Goal: Find specific page/section: Find specific page/section

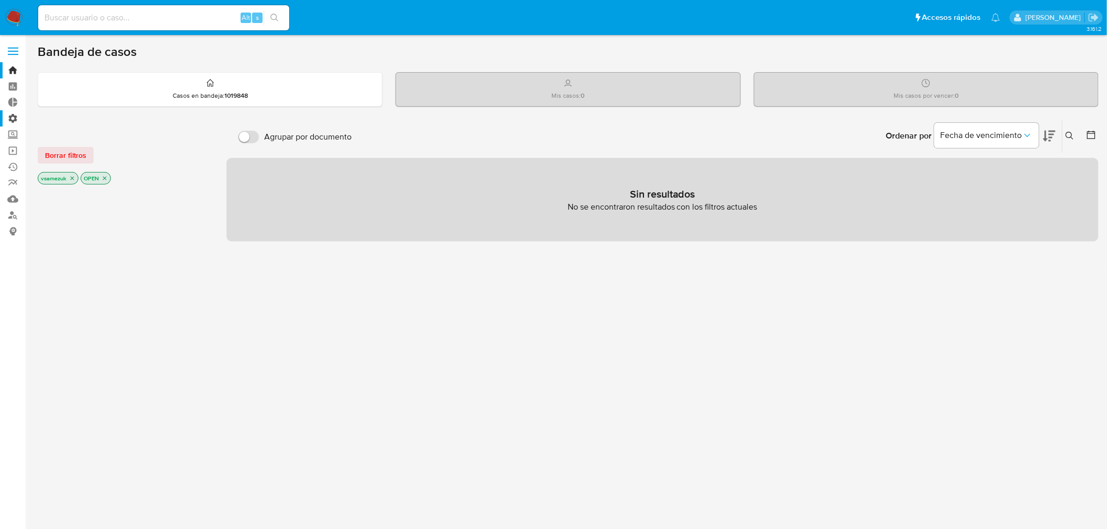
click at [8, 111] on label "Administración" at bounding box center [62, 118] width 125 height 16
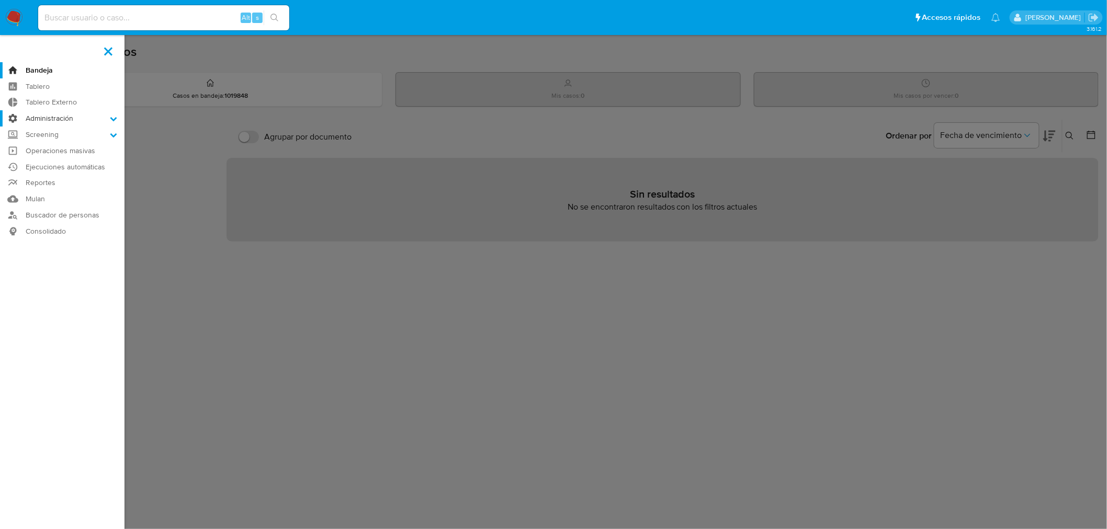
click at [0, 0] on input "Administración" at bounding box center [0, 0] width 0 height 0
click at [55, 136] on link "Reglas" at bounding box center [62, 133] width 125 height 13
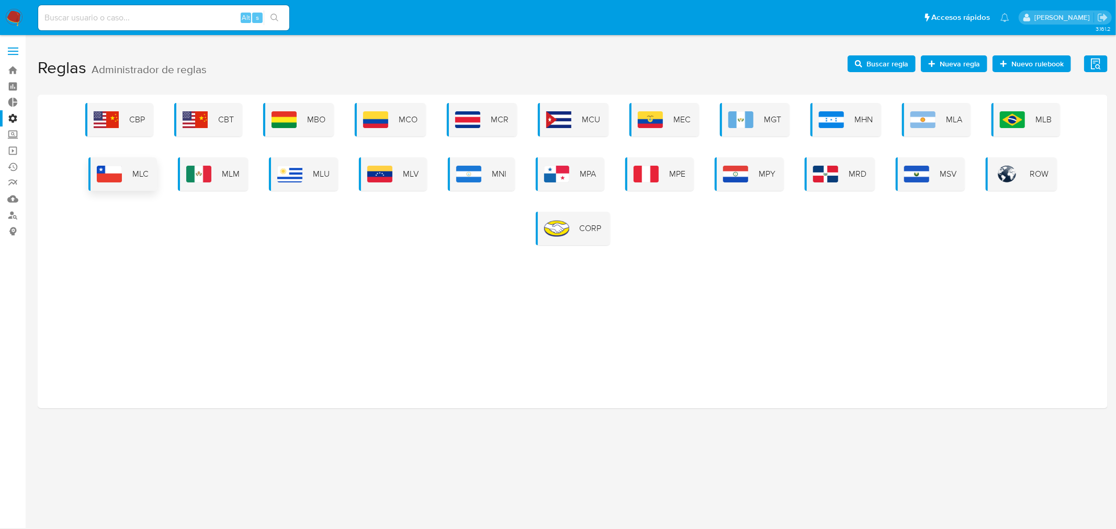
click at [154, 170] on div "MLC" at bounding box center [122, 173] width 69 height 33
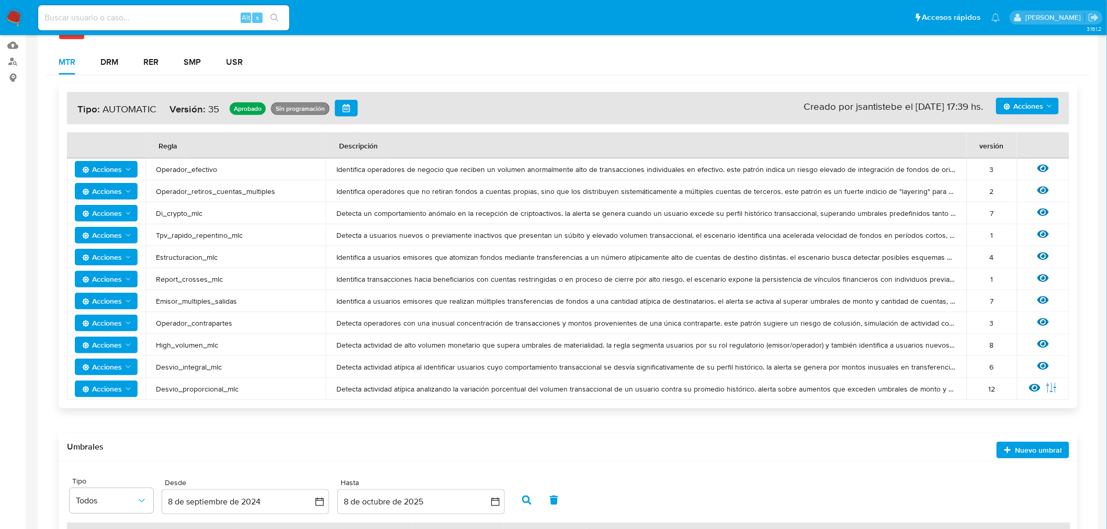
scroll to position [174, 0]
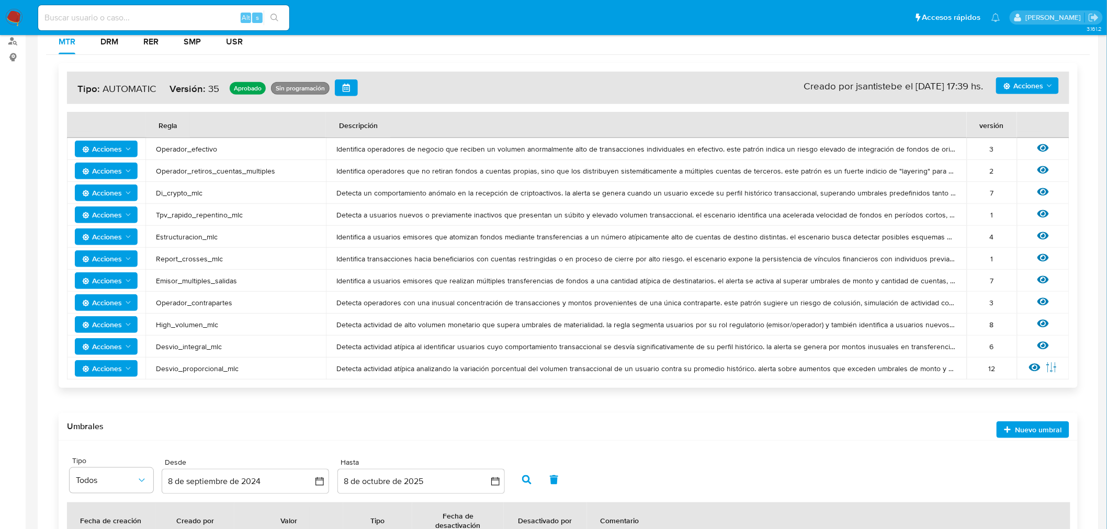
drag, startPoint x: 295, startPoint y: 372, endPoint x: 312, endPoint y: 372, distance: 16.7
click at [309, 372] on span "Desvio_proporcional_mlc" at bounding box center [236, 368] width 160 height 9
click at [314, 372] on td "Desvio_proporcional_mlc" at bounding box center [235, 369] width 180 height 22
click at [307, 352] on td "Desvio_integral_mlc" at bounding box center [235, 347] width 180 height 22
click at [396, 353] on td "Detecta actividad atípica al identificar usuarios cuyo comportamiento transacci…" at bounding box center [646, 347] width 641 height 22
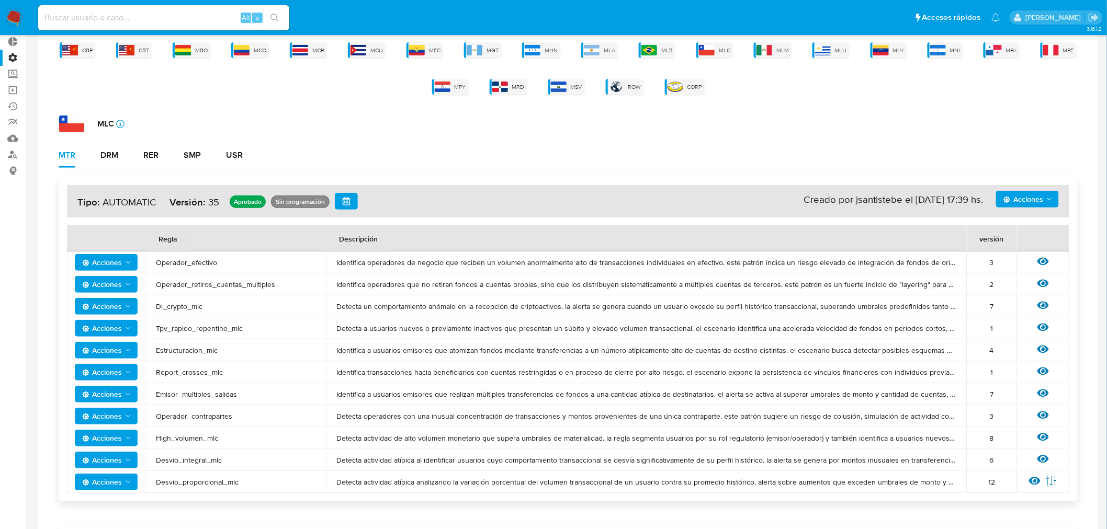
scroll to position [116, 0]
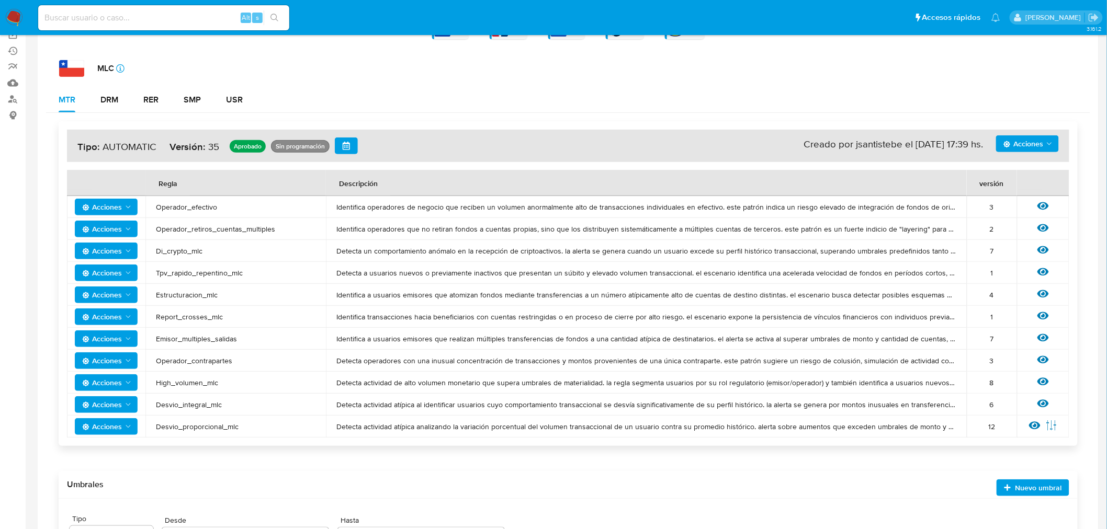
drag, startPoint x: 67, startPoint y: 202, endPoint x: 1061, endPoint y: 426, distance: 1018.9
click at [1071, 426] on div "Acciones Sin ejecuciones realizadas Creado por jsantistebe el [DATE] 17:39 hs. …" at bounding box center [568, 283] width 1019 height 325
click at [197, 163] on div "Acciones Sin ejecuciones realizadas Creado por jsantistebe el [DATE] 17:39 hs. …" at bounding box center [568, 284] width 1002 height 308
drag, startPoint x: 70, startPoint y: 198, endPoint x: 80, endPoint y: 431, distance: 233.0
click at [80, 431] on tbody "Acciones Operador_efectivo Identifica operadores de negocio que reciben un volu…" at bounding box center [568, 317] width 1002 height 242
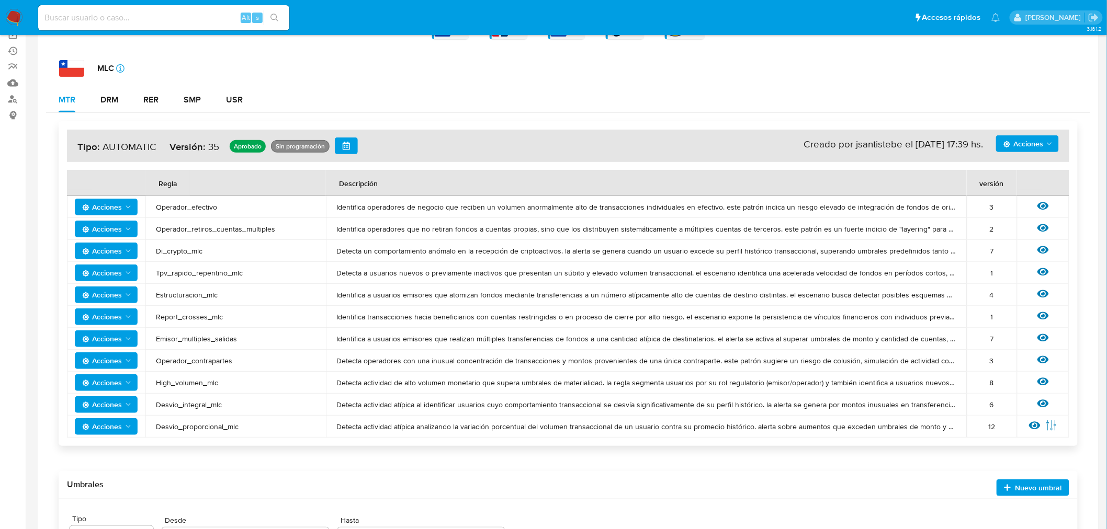
drag, startPoint x: 169, startPoint y: 391, endPoint x: 154, endPoint y: 383, distance: 16.9
drag, startPoint x: 154, startPoint y: 383, endPoint x: 135, endPoint y: 438, distance: 58.7
click at [135, 438] on div "Acciones Sin ejecuciones realizadas Creado por jsantistebe el [DATE] 17:39 hs. …" at bounding box center [568, 283] width 1019 height 325
click at [274, 194] on th "Regla" at bounding box center [235, 183] width 180 height 26
click at [277, 234] on td "Operador_retiros_cuentas_multiples" at bounding box center [235, 229] width 180 height 22
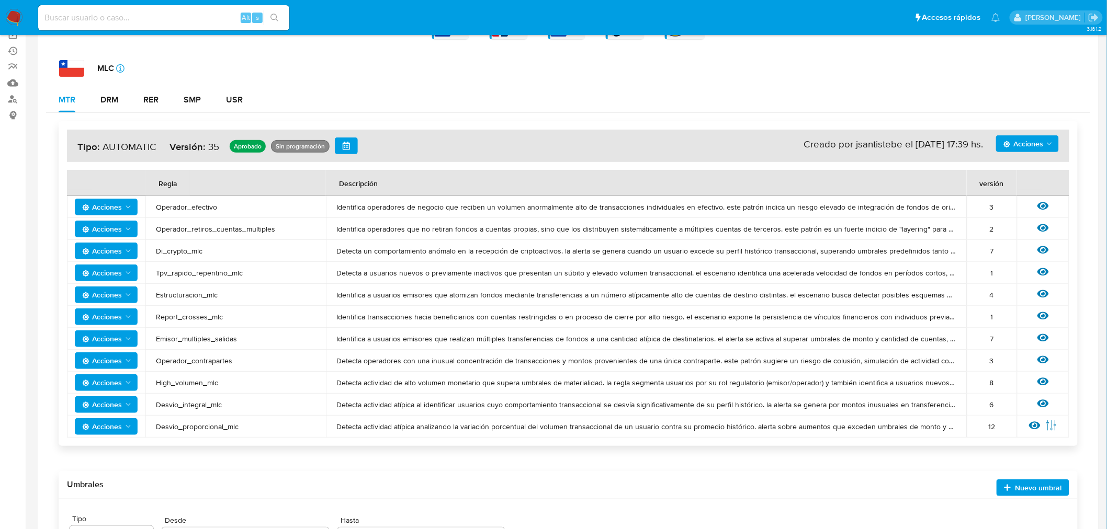
click at [245, 302] on td "Estructuracion_mlc" at bounding box center [235, 295] width 180 height 22
click at [276, 432] on td "Desvio_proporcional_mlc" at bounding box center [235, 427] width 180 height 22
click at [124, 203] on icon "Acciones" at bounding box center [128, 207] width 8 height 8
click at [131, 206] on icon "Acciones" at bounding box center [128, 207] width 8 height 8
drag, startPoint x: 227, startPoint y: 201, endPoint x: 233, endPoint y: 236, distance: 35.2
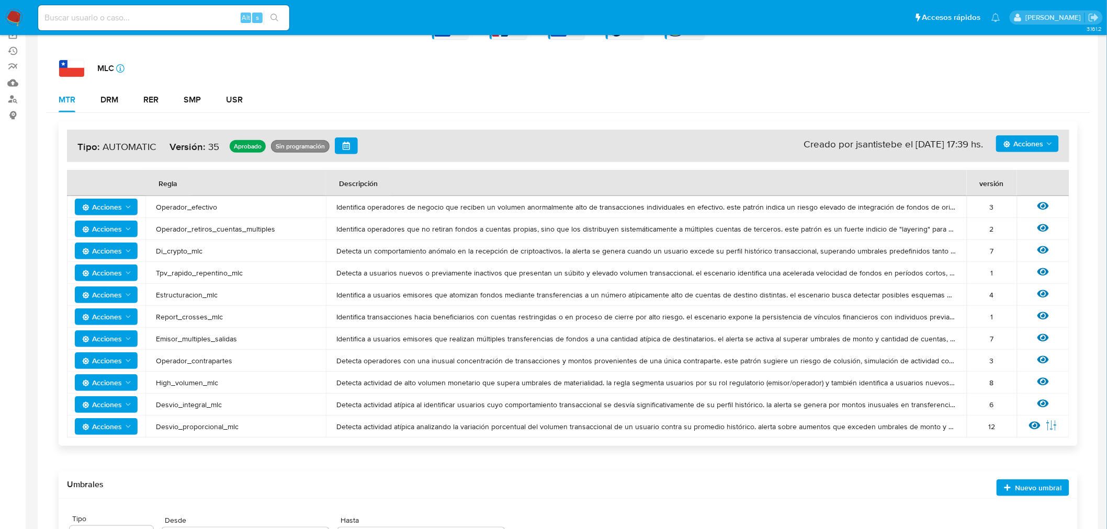
click at [233, 236] on tbody "Acciones Operador_efectivo Identifica operadores de negocio que reciben un volu…" at bounding box center [568, 317] width 1002 height 242
click at [236, 246] on span "Di_crypto_mlc" at bounding box center [236, 250] width 160 height 9
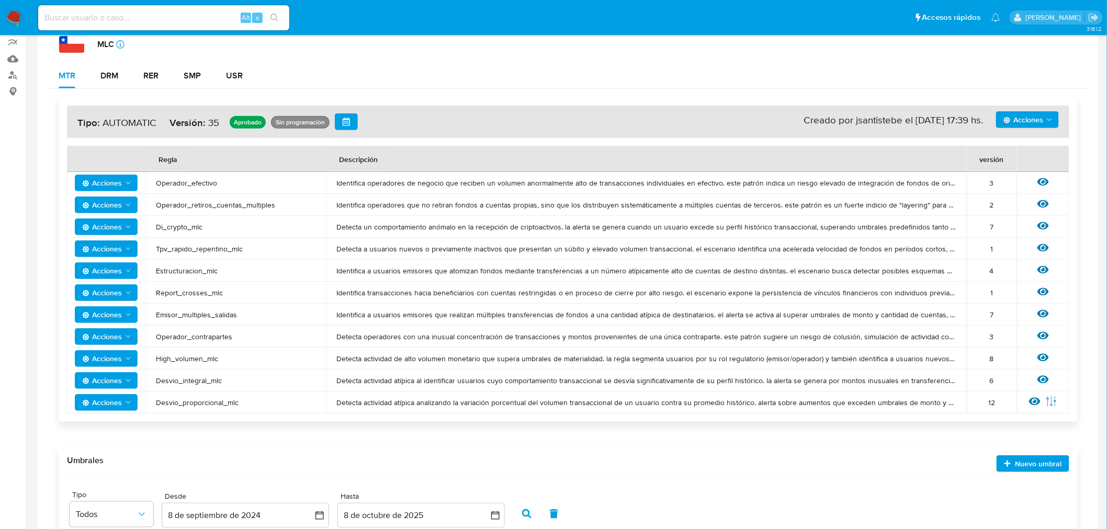
scroll to position [0, 0]
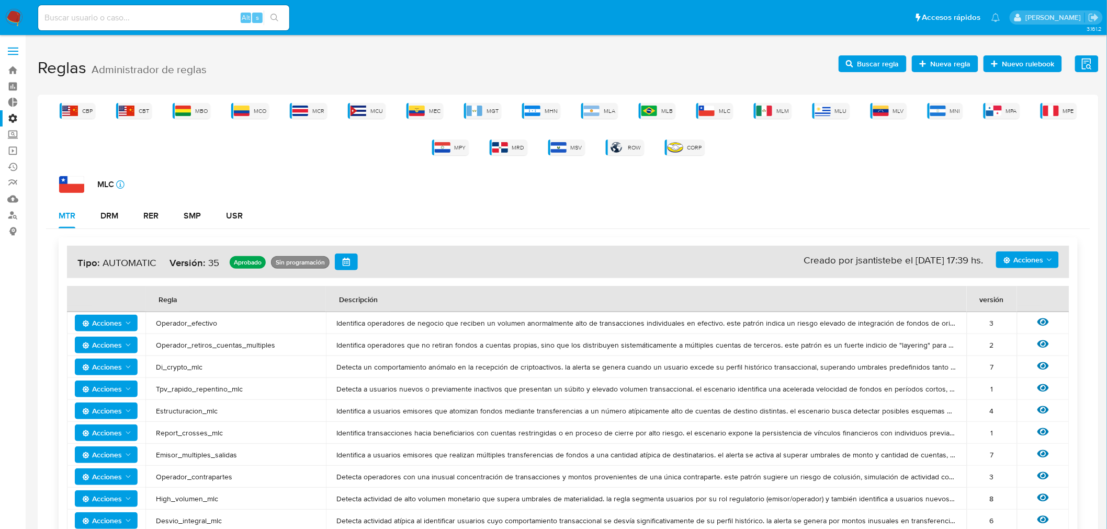
click at [456, 260] on h4 "Acciones Sin ejecuciones realizadas Creado por jsantistebe el [DATE] 17:39 hs. …" at bounding box center [567, 262] width 981 height 17
click at [118, 215] on div "DRM" at bounding box center [109, 216] width 18 height 8
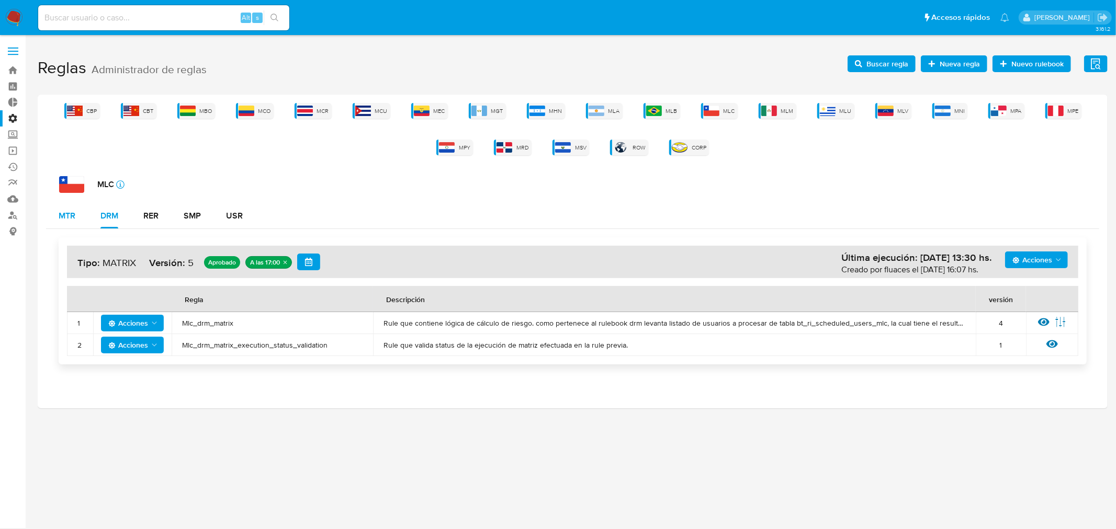
click at [69, 213] on div "MTR" at bounding box center [67, 216] width 17 height 8
